Goal: Check status: Check status

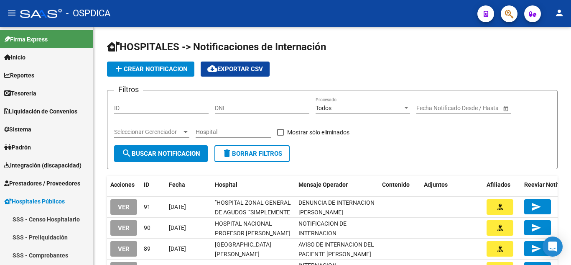
click at [515, 13] on button "button" at bounding box center [509, 13] width 17 height 17
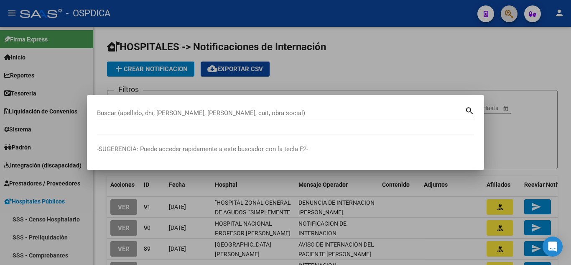
scroll to position [149, 0]
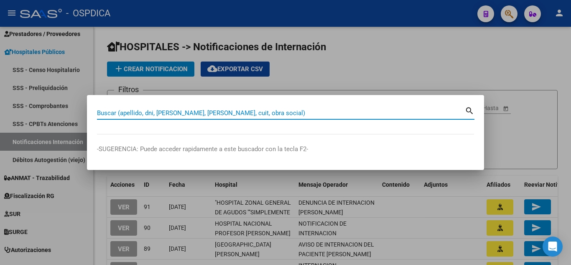
click at [245, 109] on input "Buscar (apellido, dni, [PERSON_NAME], [PERSON_NAME], cuit, obra social)" at bounding box center [281, 113] width 368 height 8
paste input "36266647"
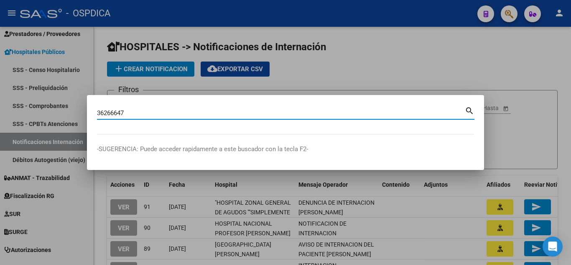
type input "36266647"
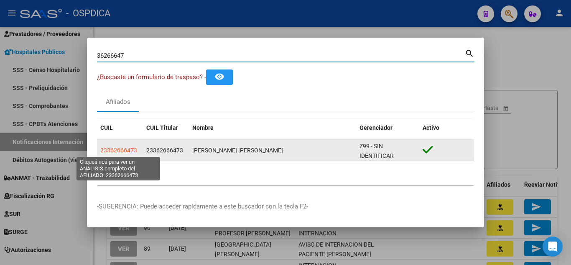
click at [126, 149] on span "23362666473" at bounding box center [118, 150] width 37 height 7
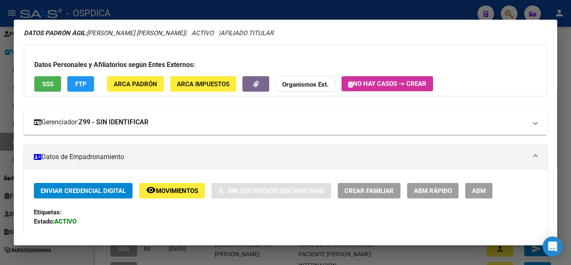
scroll to position [0, 0]
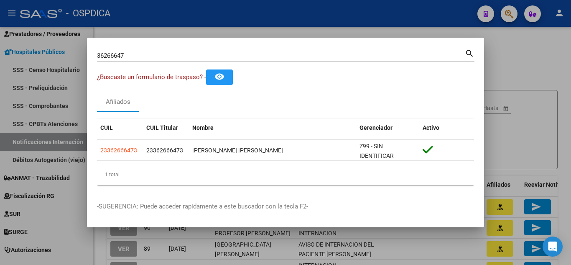
click at [516, 50] on div at bounding box center [285, 132] width 571 height 265
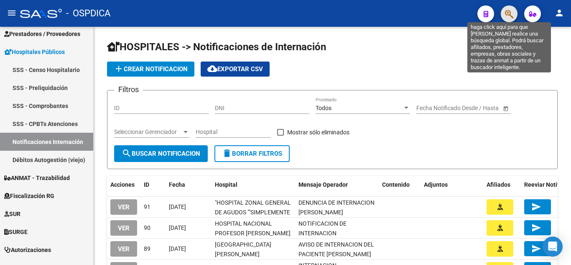
click at [509, 13] on icon "button" at bounding box center [509, 14] width 8 height 10
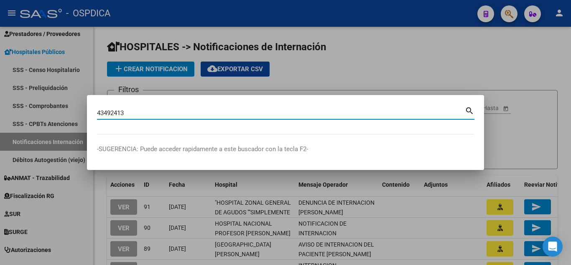
type input "43492413"
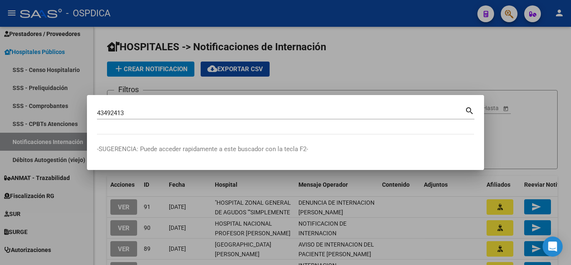
click at [467, 109] on mat-icon "search" at bounding box center [470, 110] width 10 height 10
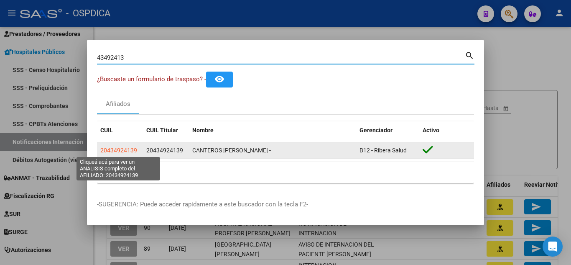
click at [115, 149] on span "20434924139" at bounding box center [118, 150] width 37 height 7
type textarea "20434924139"
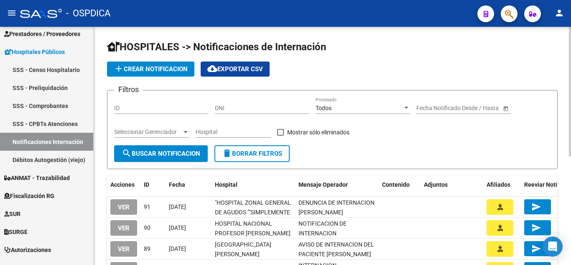
scroll to position [42, 0]
